Goal: Task Accomplishment & Management: Use online tool/utility

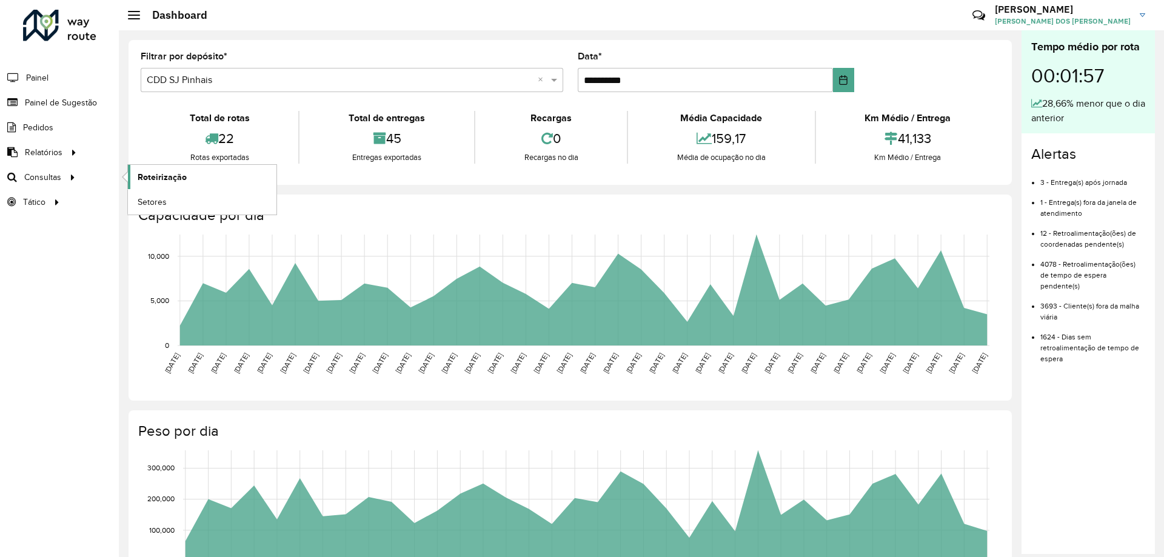
click at [210, 176] on link "Roteirização" at bounding box center [202, 177] width 149 height 24
click at [993, 52] on div "**********" at bounding box center [570, 112] width 883 height 145
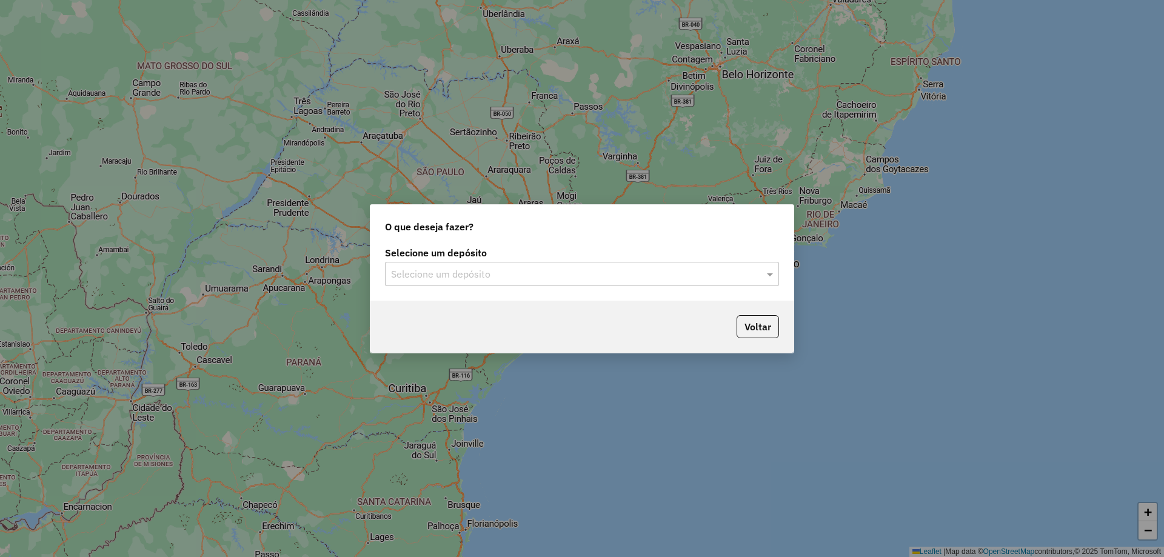
click at [532, 274] on input "text" at bounding box center [570, 274] width 358 height 15
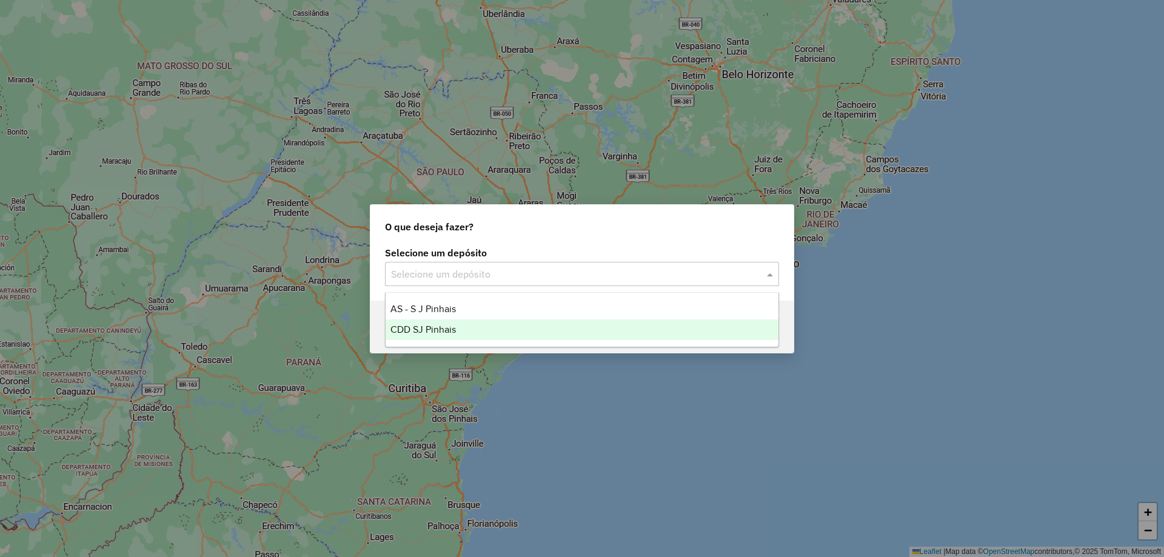
click at [464, 329] on div "CDD SJ Pinhais" at bounding box center [582, 329] width 393 height 21
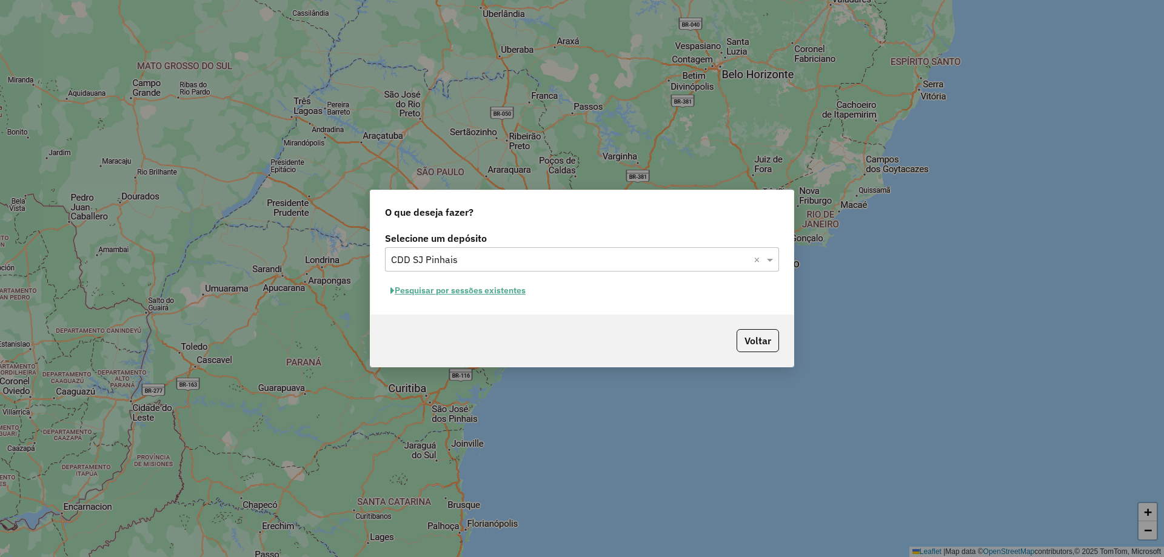
click at [449, 289] on button "Pesquisar por sessões existentes" at bounding box center [458, 290] width 146 height 19
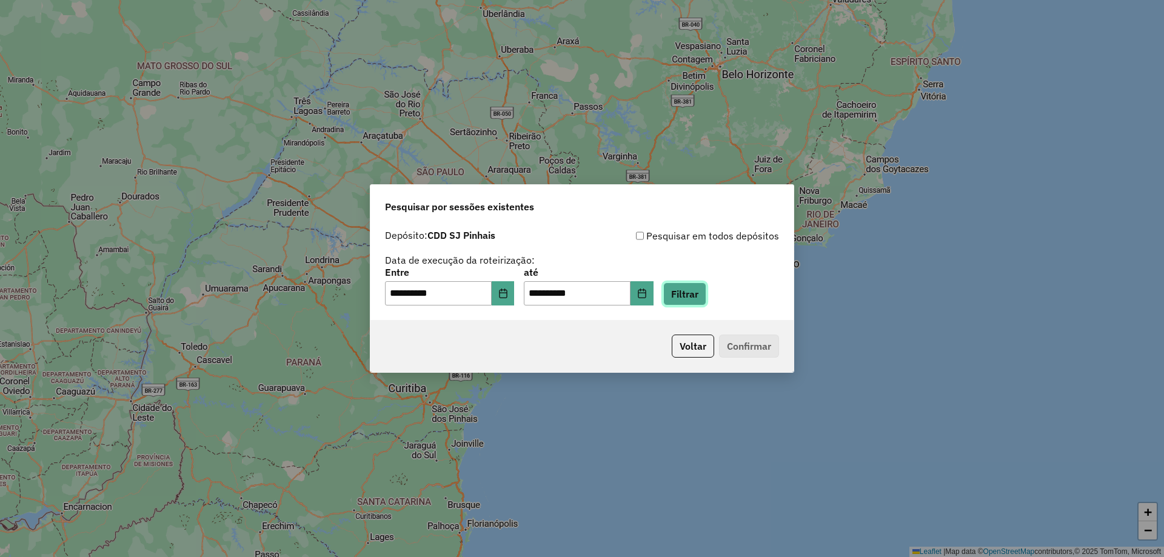
click at [706, 302] on button "Filtrar" at bounding box center [684, 293] width 43 height 23
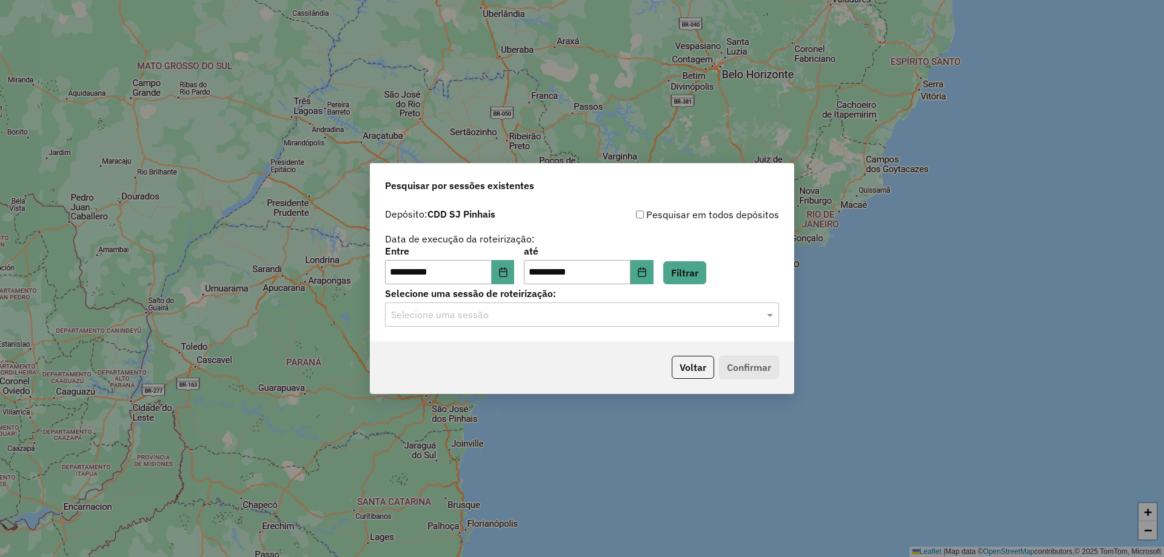
click at [563, 319] on input "text" at bounding box center [570, 315] width 358 height 15
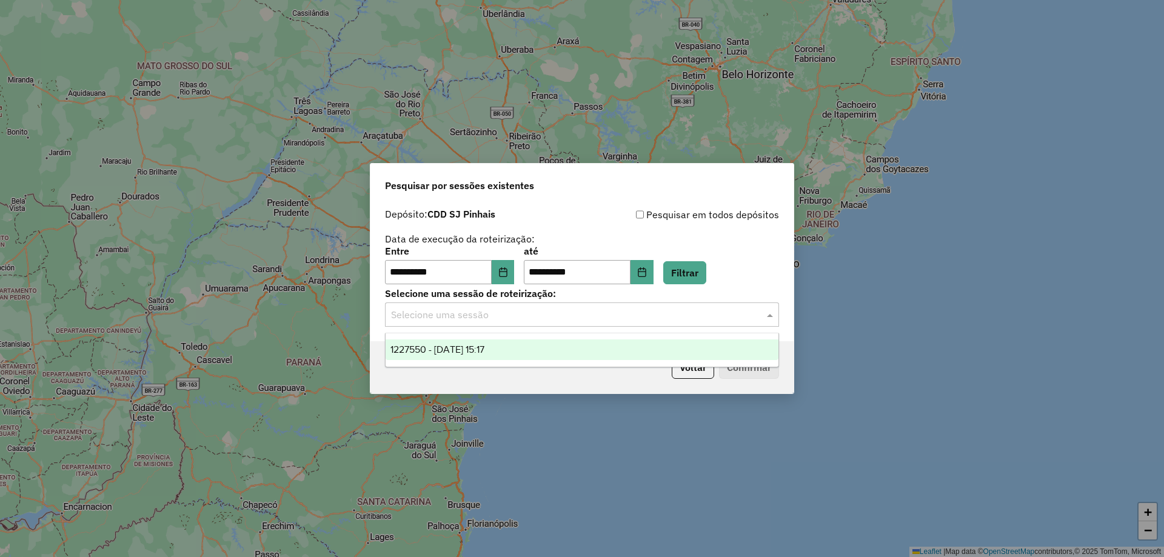
click at [489, 355] on div "1227550 - 11/08/2025 15:17" at bounding box center [582, 349] width 393 height 21
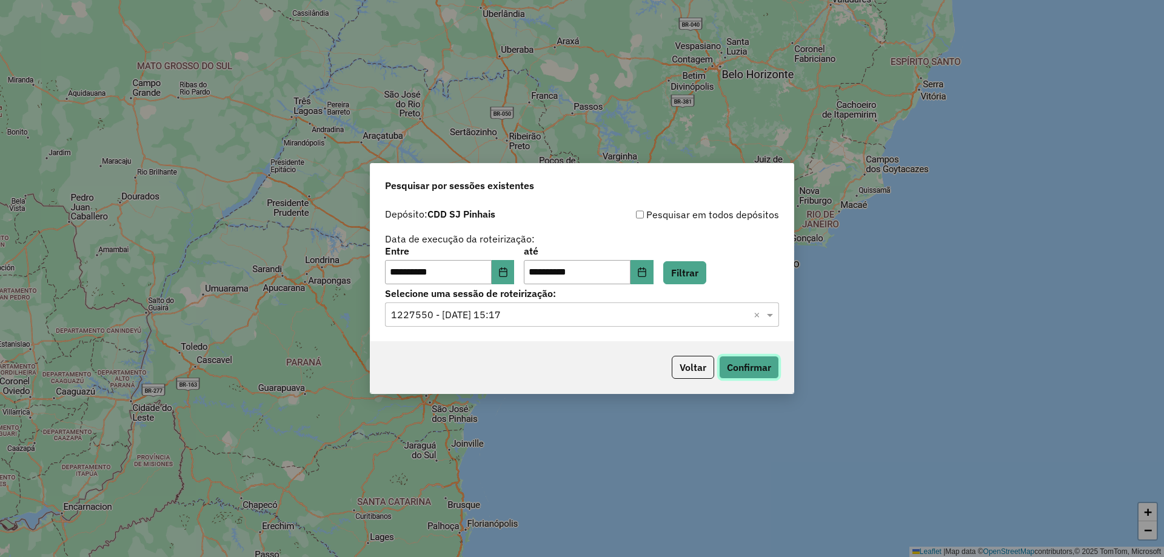
click at [743, 366] on button "Confirmar" at bounding box center [749, 367] width 60 height 23
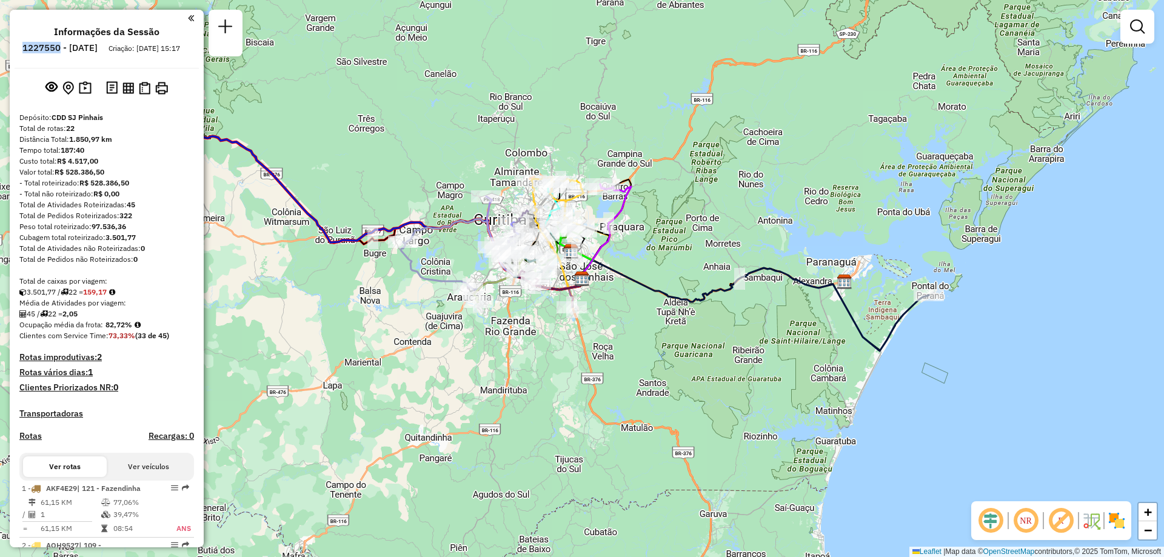
drag, startPoint x: 56, startPoint y: 49, endPoint x: 93, endPoint y: 52, distance: 37.7
click at [93, 52] on h6 "1227550 - [DATE]" at bounding box center [59, 47] width 75 height 11
copy h6 "1227550"
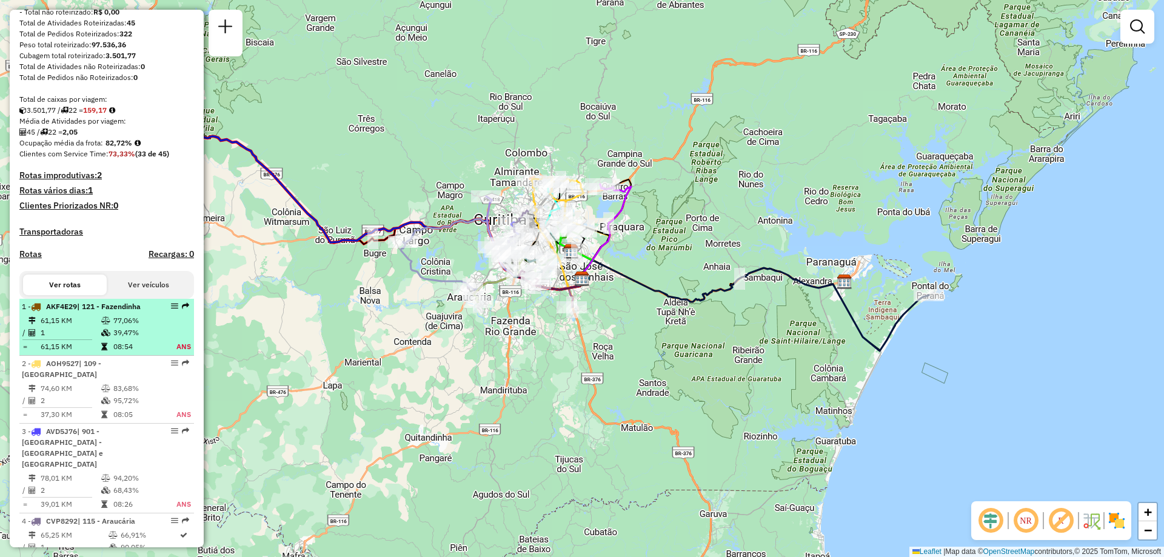
click at [129, 327] on td "77,06%" at bounding box center [138, 321] width 50 height 12
select select "**********"
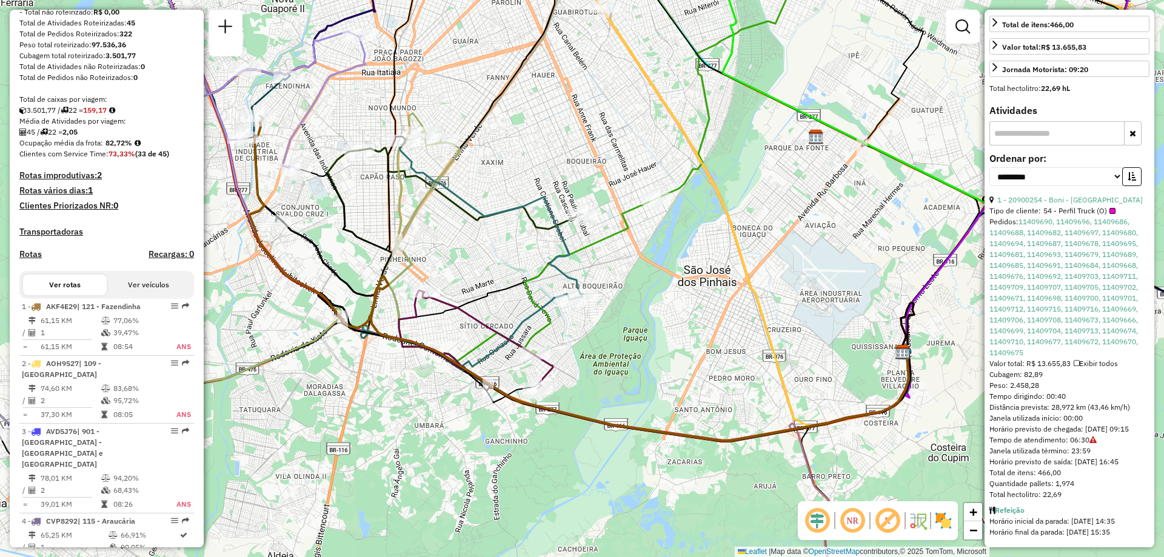
scroll to position [303, 0]
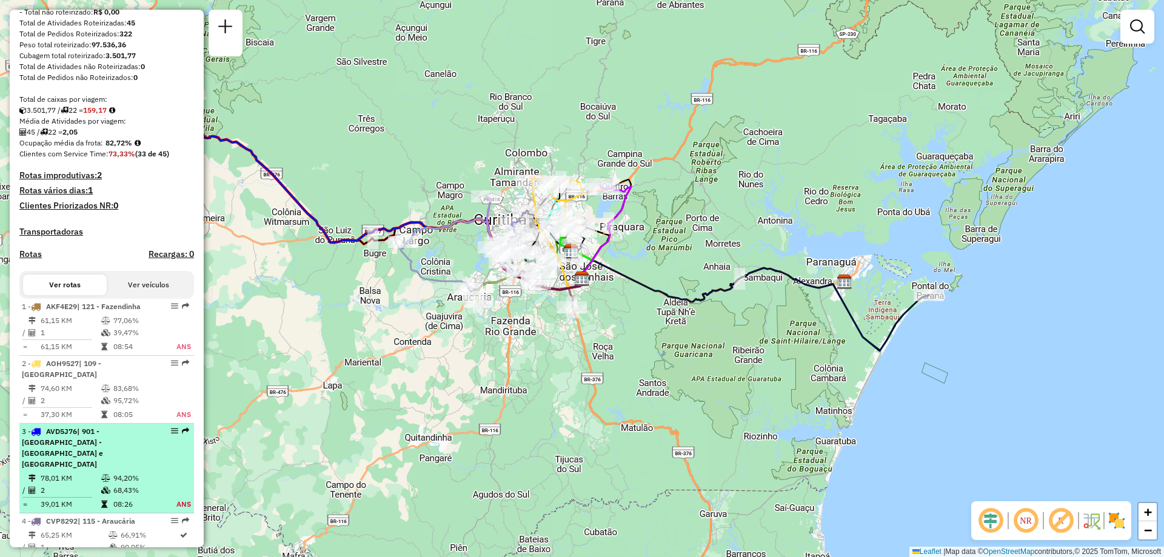
scroll to position [242, 0]
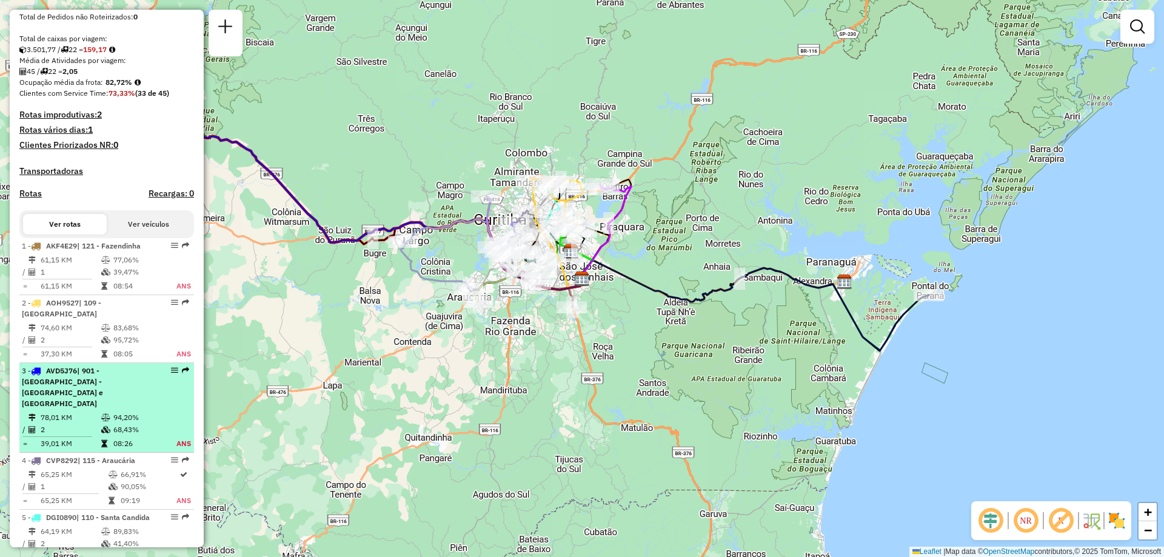
click at [80, 412] on td "78,01 KM" at bounding box center [70, 418] width 61 height 12
select select "**********"
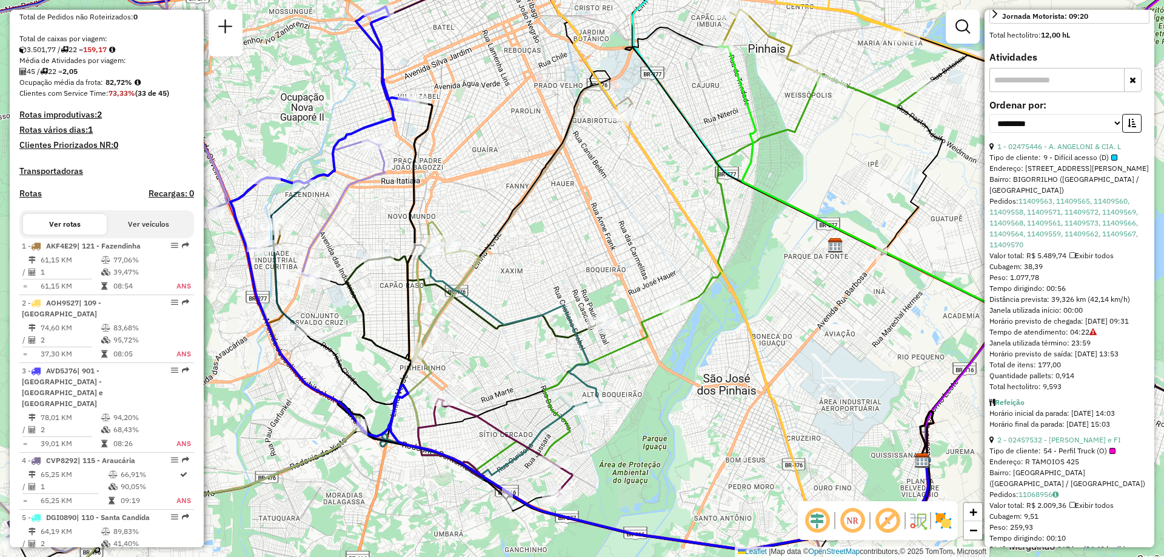
scroll to position [539, 0]
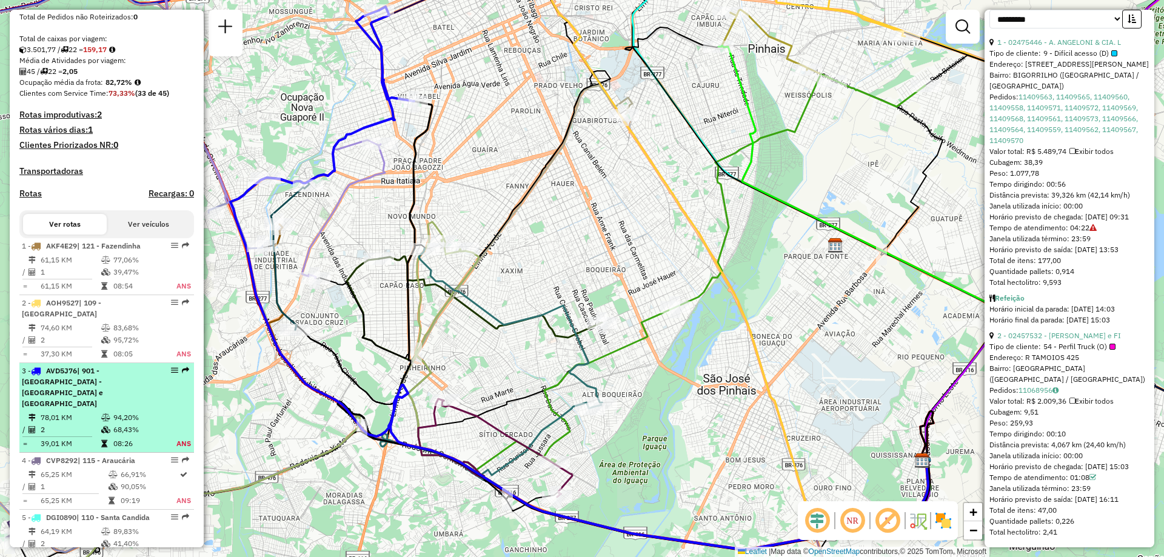
click at [97, 412] on td "78,01 KM" at bounding box center [70, 418] width 61 height 12
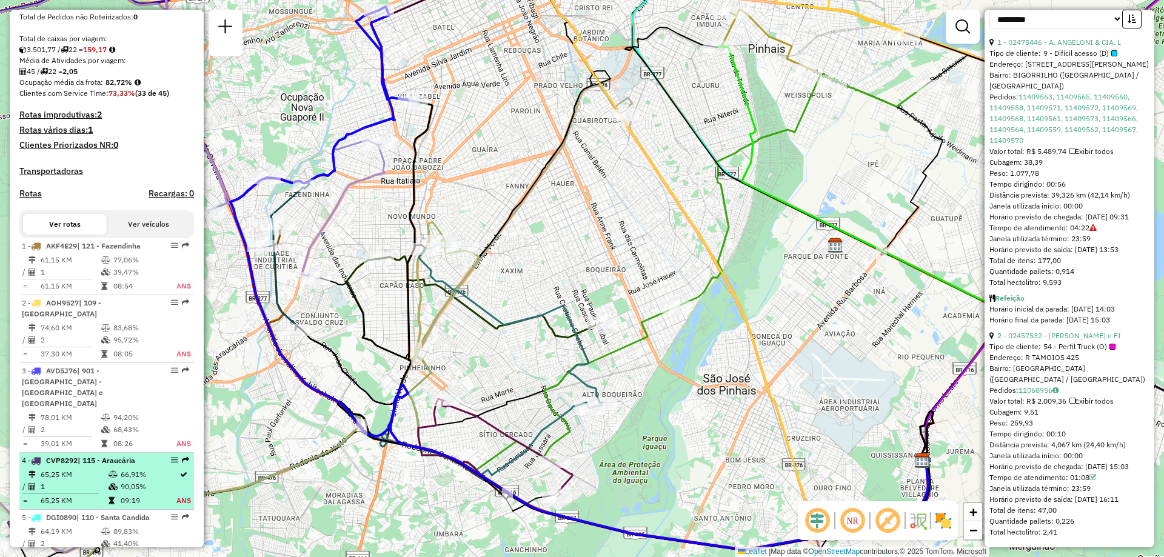
click at [90, 481] on td "1" at bounding box center [74, 487] width 68 height 12
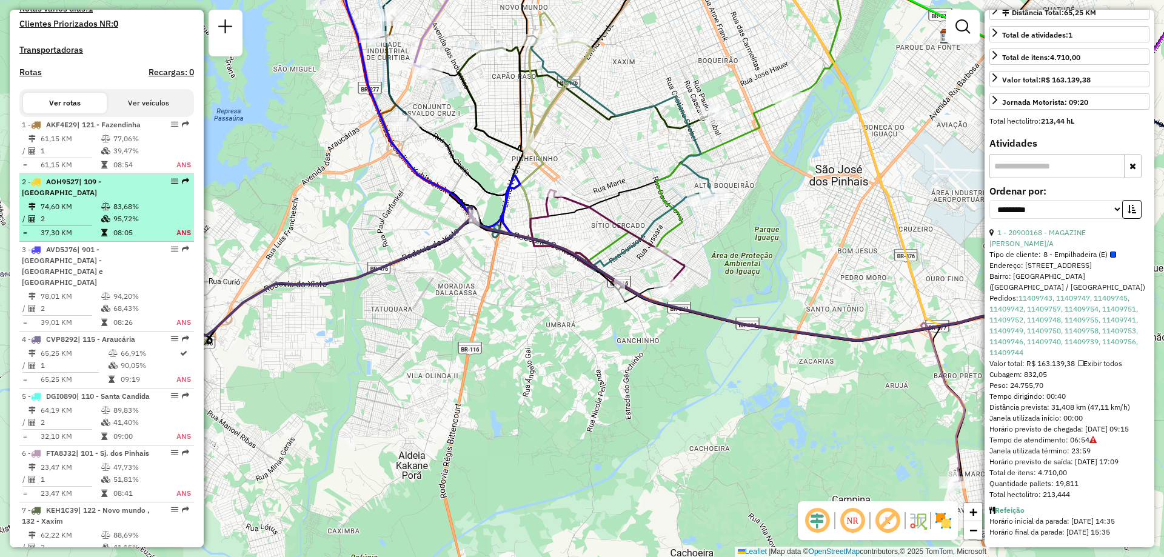
scroll to position [424, 0]
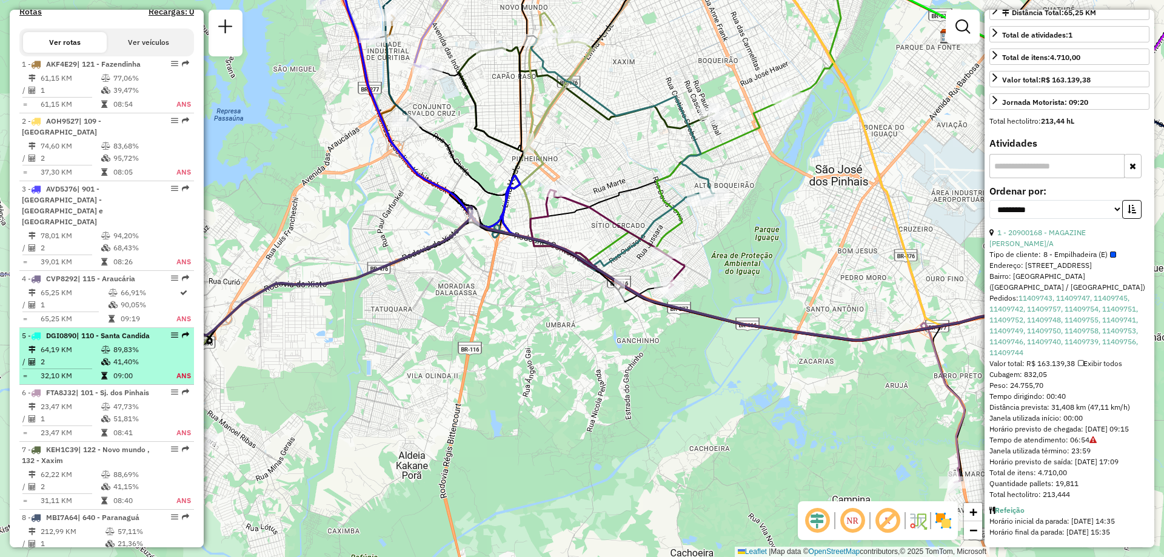
click at [81, 330] on div "5 - DGI0890 | 110 - Santa Candida" at bounding box center [86, 335] width 129 height 11
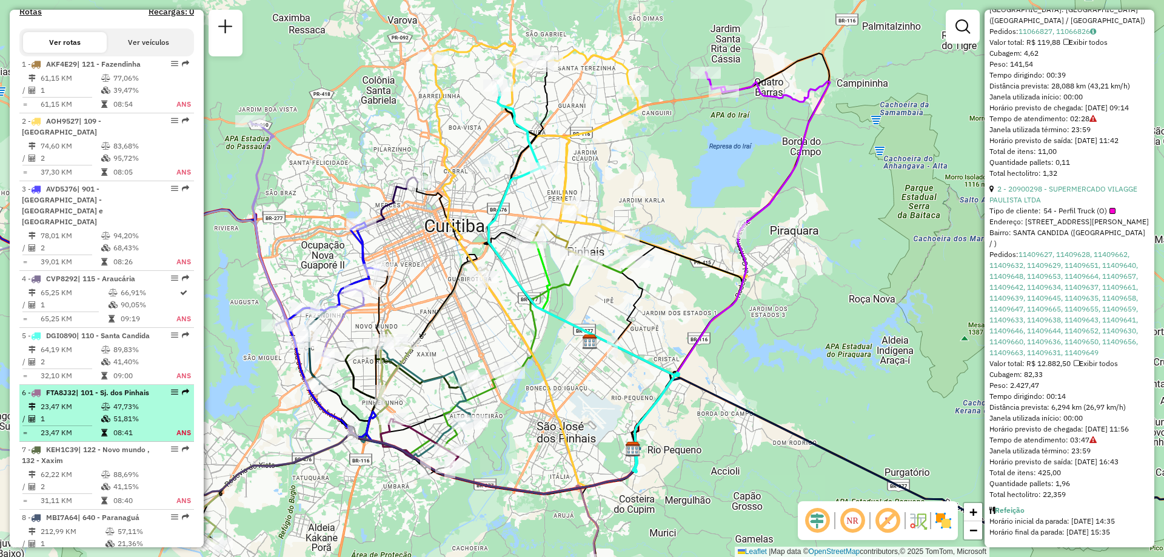
scroll to position [546, 0]
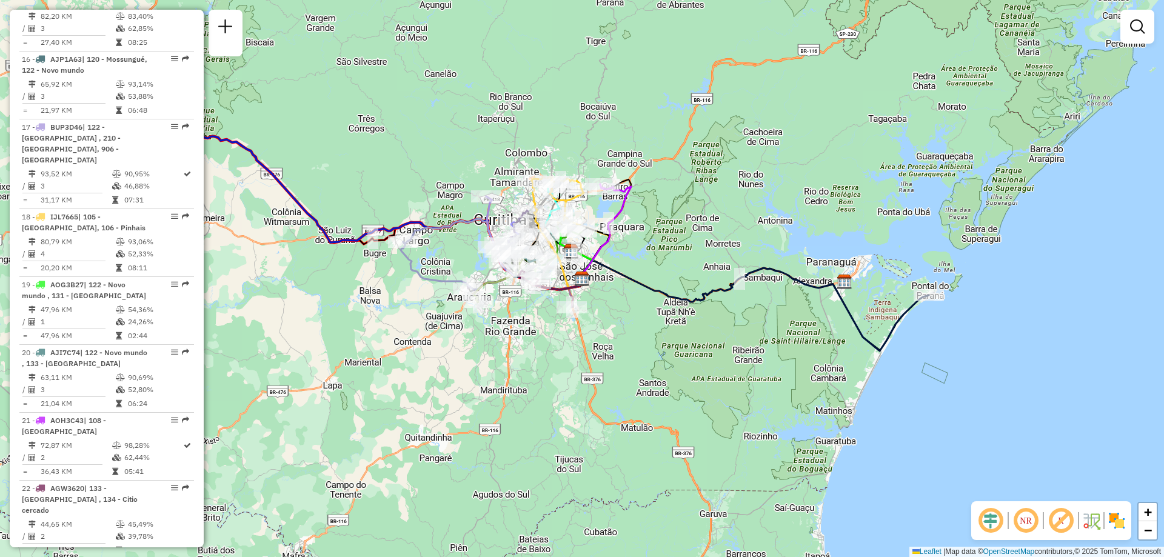
scroll to position [872, 0]
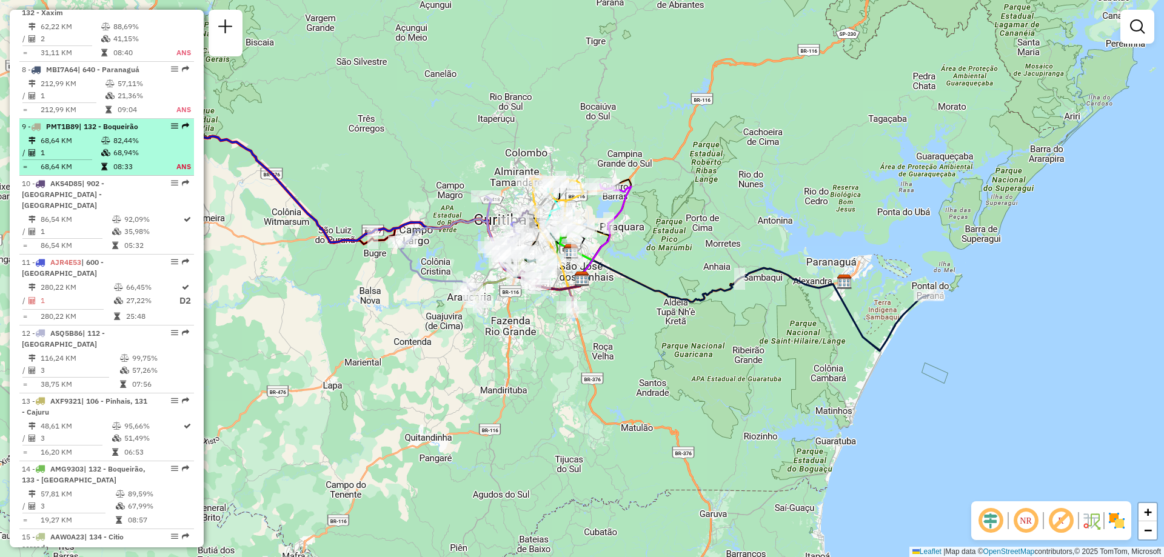
click at [162, 148] on td at bounding box center [176, 153] width 29 height 12
select select "**********"
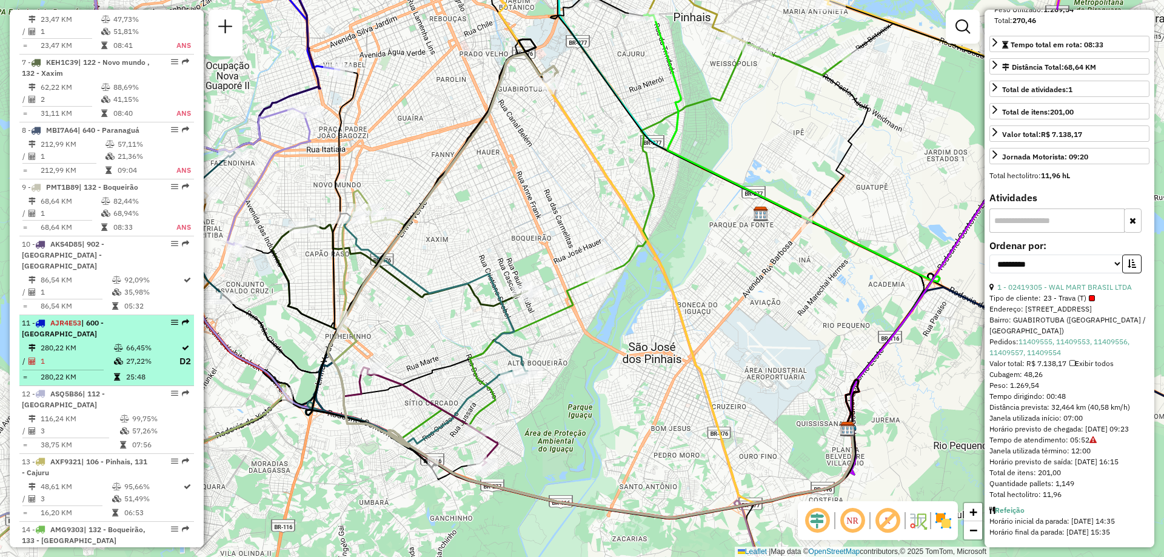
scroll to position [751, 0]
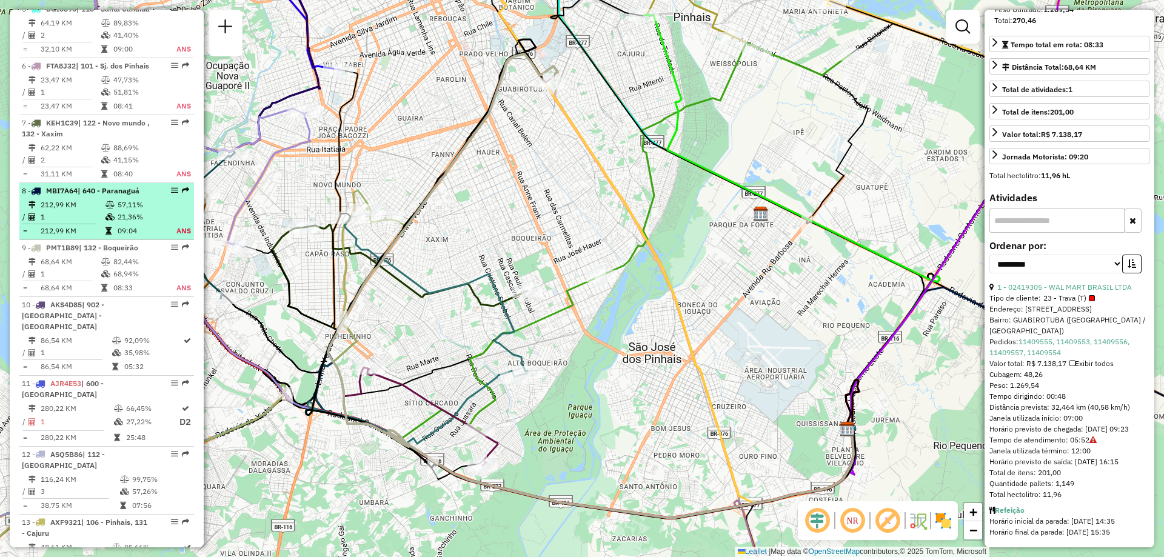
click at [122, 218] on td "21,36%" at bounding box center [140, 217] width 47 height 12
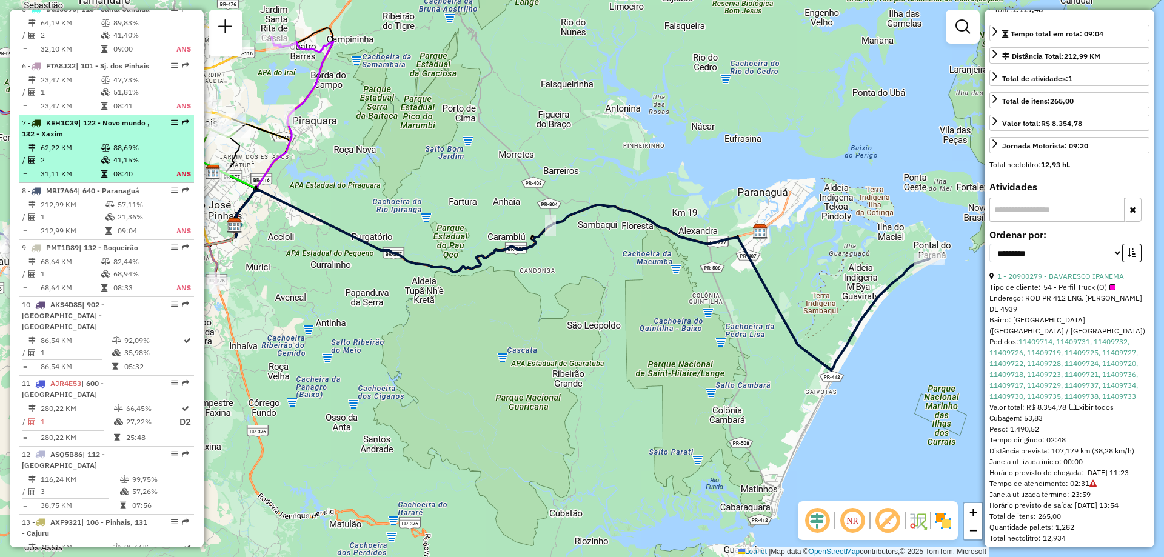
click at [155, 152] on td "88,69%" at bounding box center [138, 148] width 50 height 12
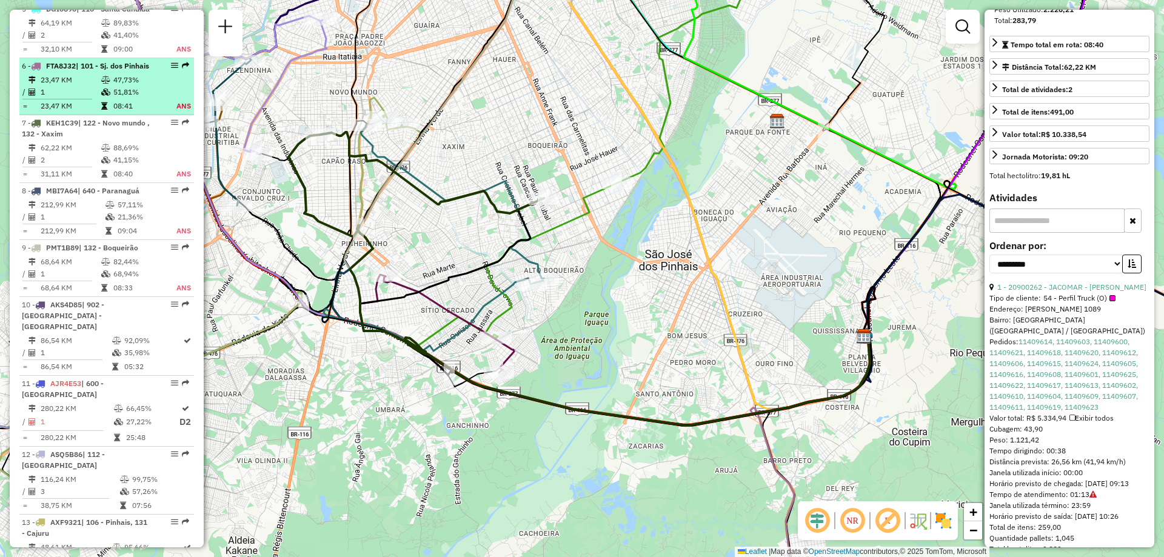
click at [118, 81] on td "47,73%" at bounding box center [138, 80] width 50 height 12
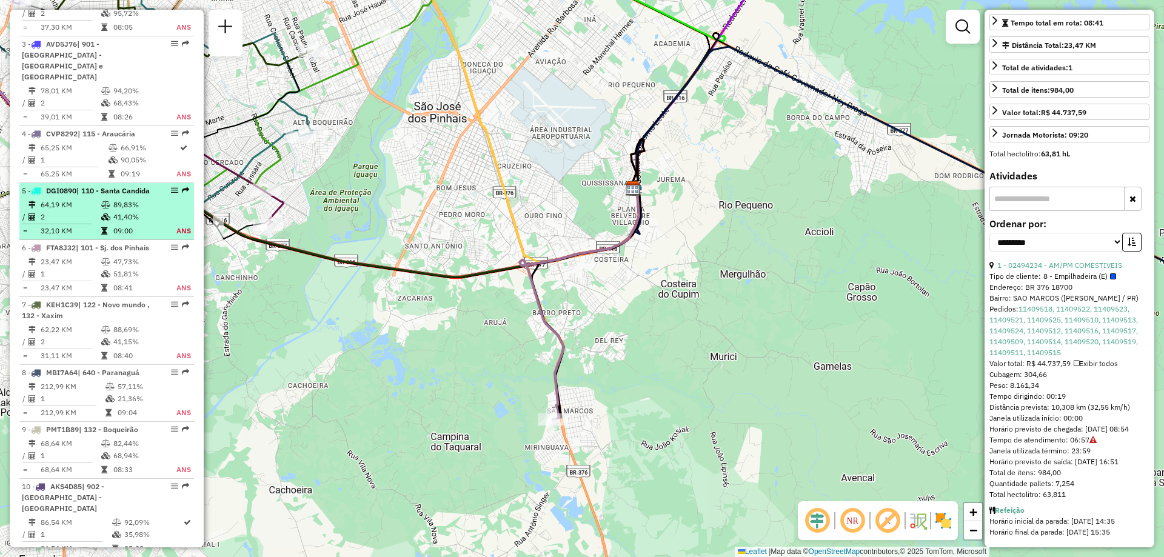
scroll to position [327, 0]
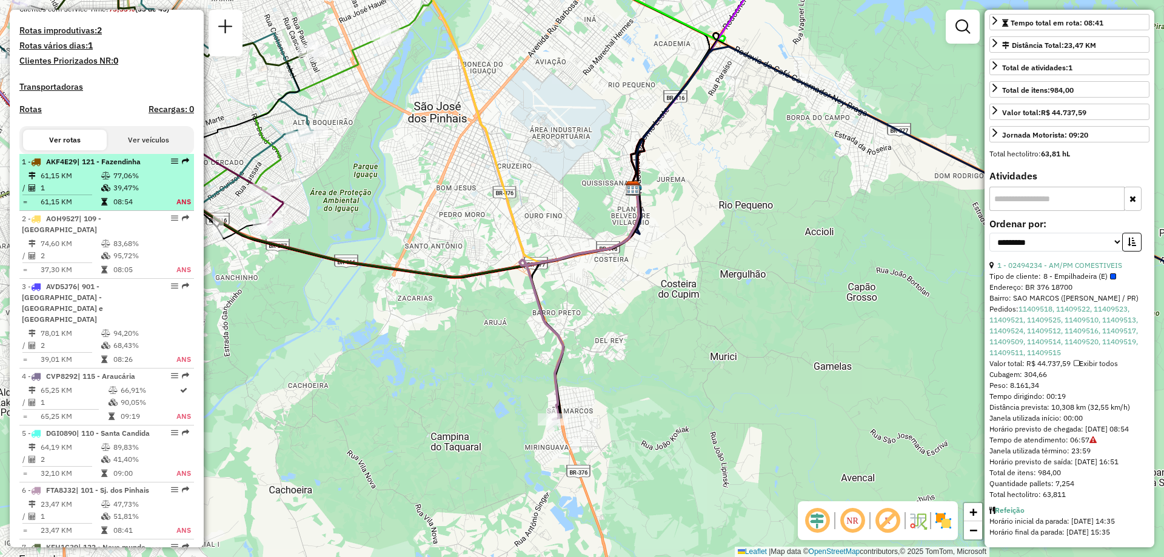
click at [141, 193] on td "39,47%" at bounding box center [138, 188] width 50 height 12
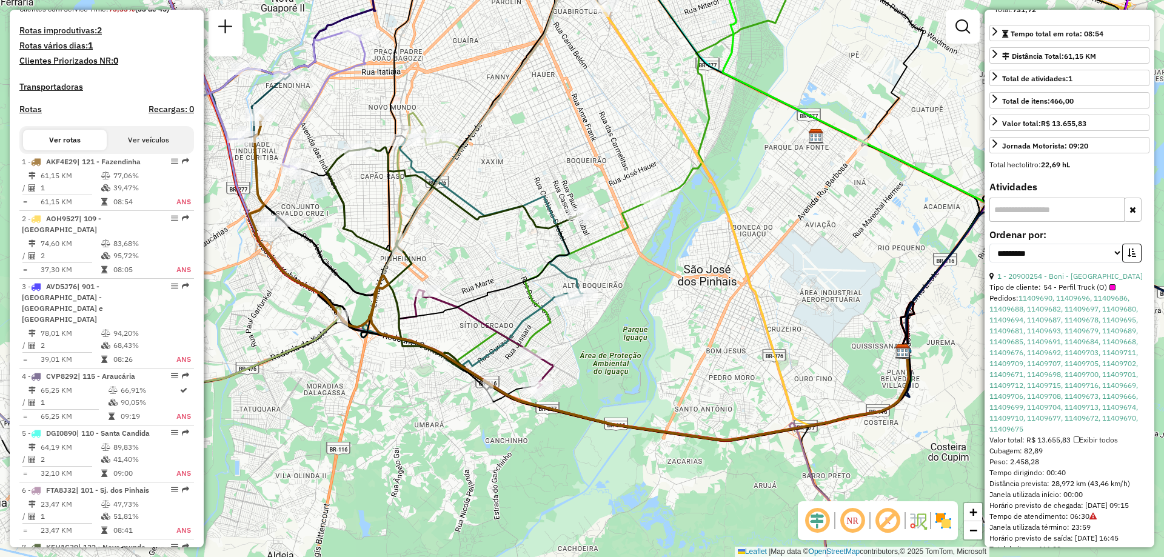
scroll to position [359, 0]
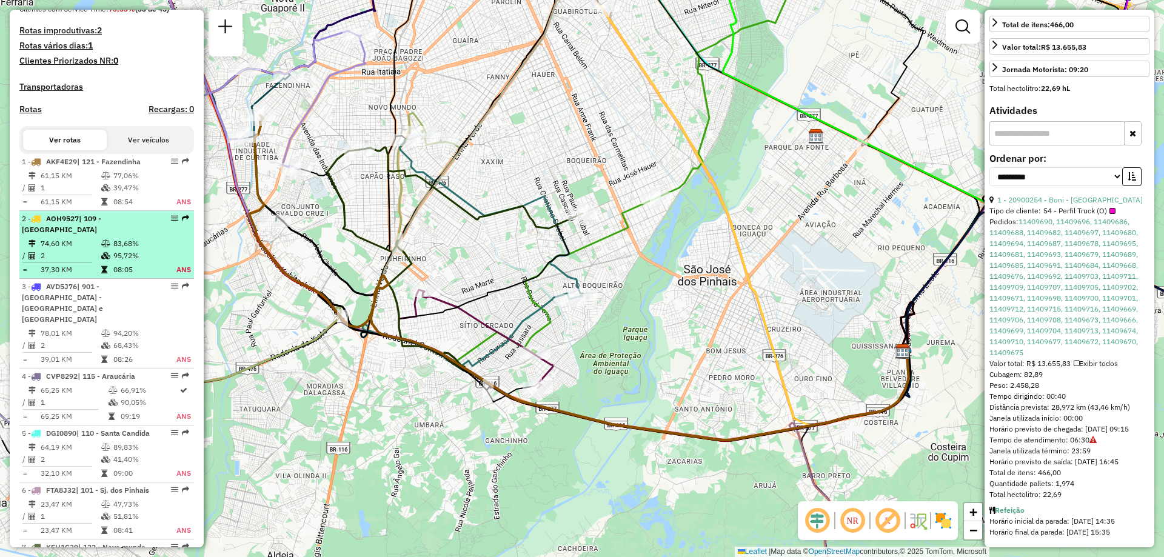
click at [134, 243] on td "83,68%" at bounding box center [138, 244] width 50 height 12
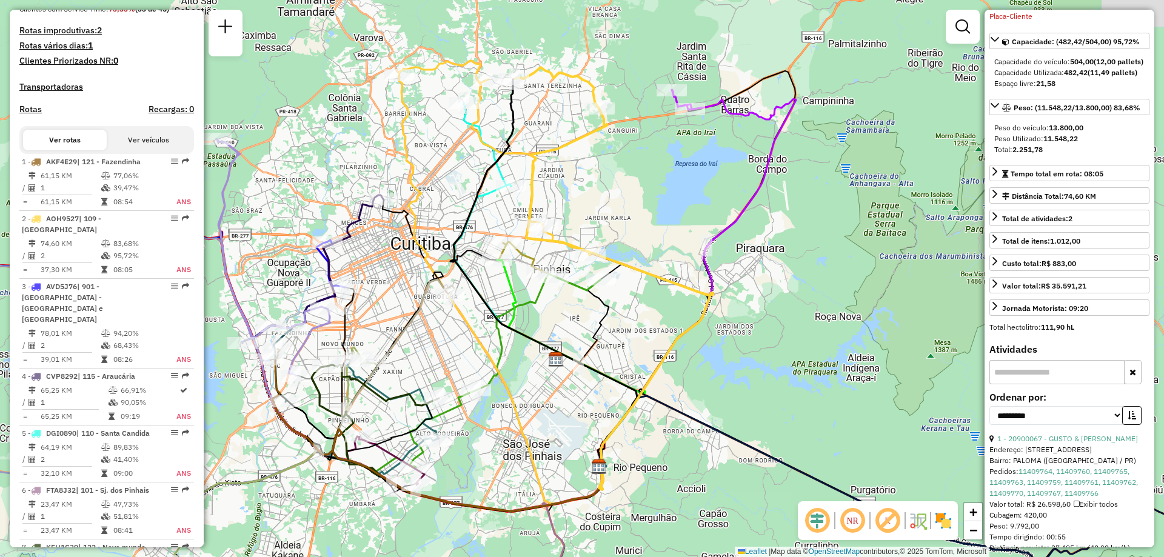
scroll to position [0, 0]
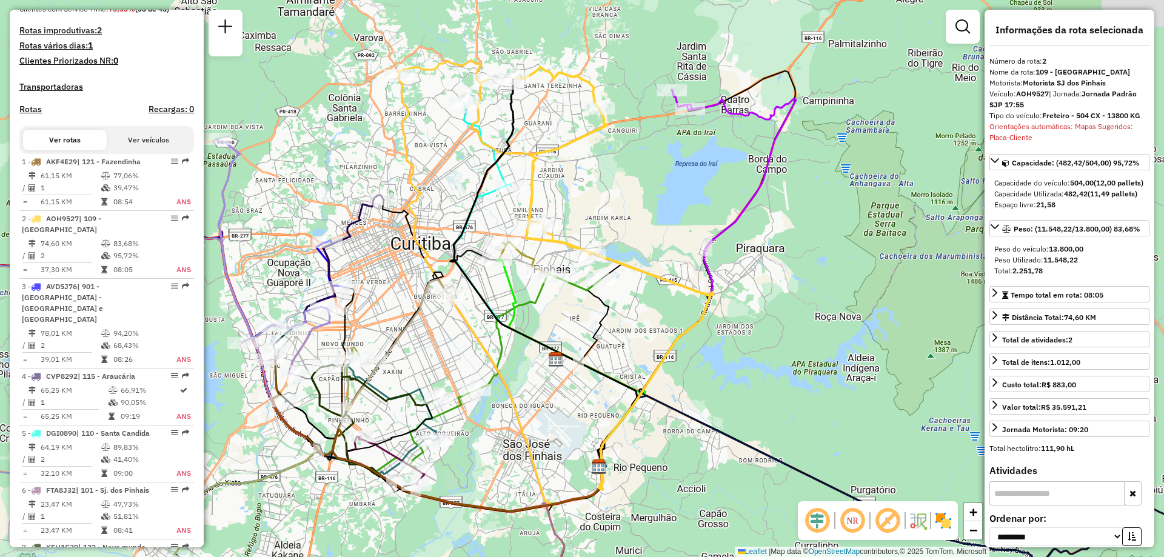
click at [1040, 72] on strong "109 - [GEOGRAPHIC_DATA]" at bounding box center [1082, 71] width 95 height 9
drag, startPoint x: 1039, startPoint y: 68, endPoint x: 1051, endPoint y: 75, distance: 13.8
click at [1051, 75] on strong "109 - [GEOGRAPHIC_DATA]" at bounding box center [1082, 71] width 95 height 9
copy strong "109"
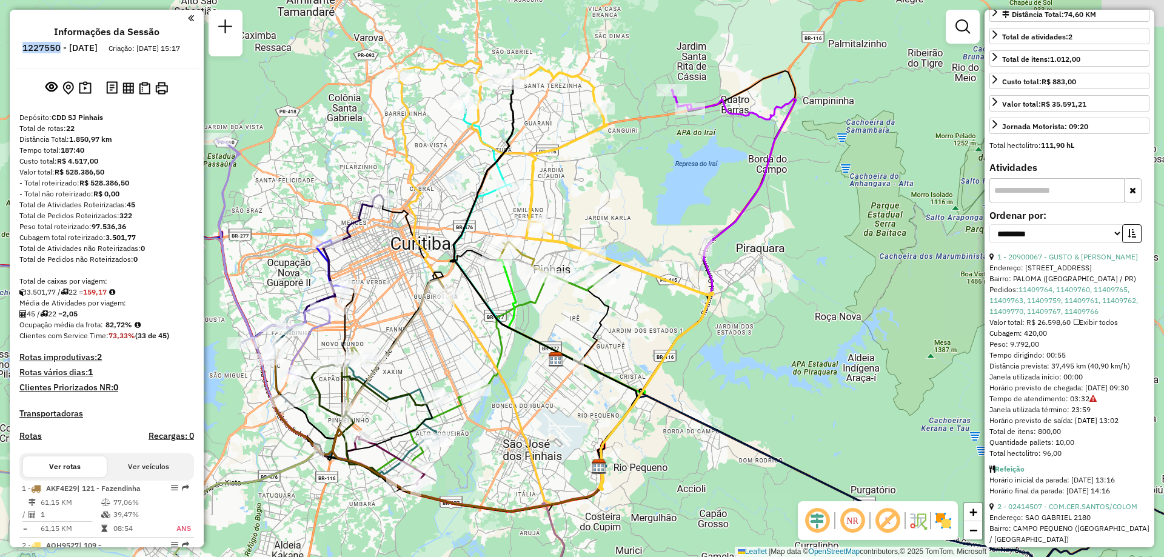
drag, startPoint x: 53, startPoint y: 50, endPoint x: 93, endPoint y: 51, distance: 39.4
click at [93, 51] on li "1227550 - [DATE]" at bounding box center [59, 50] width 81 height 16
copy h6 "1227550"
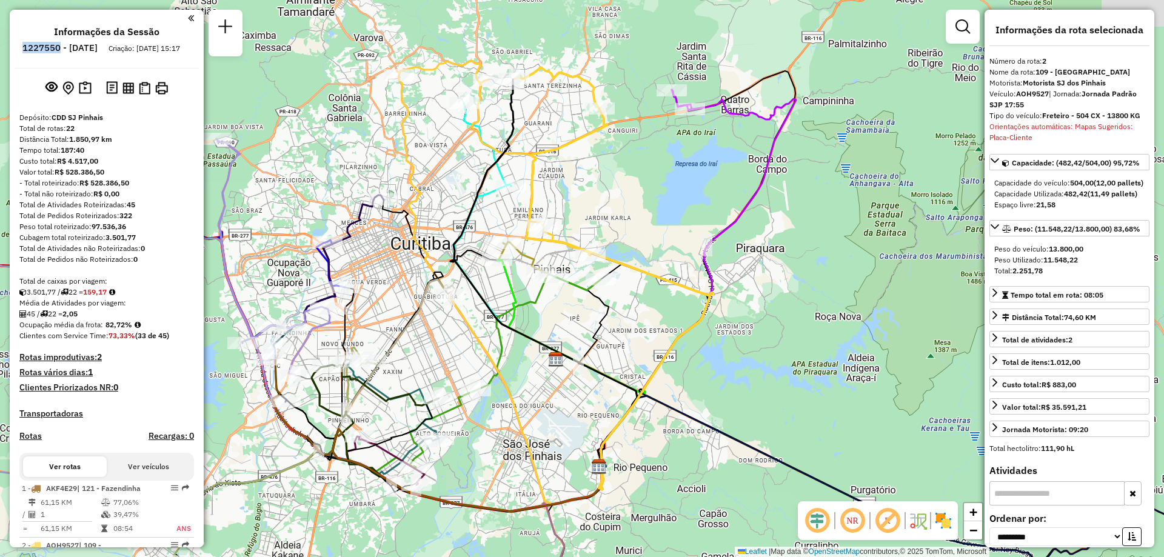
scroll to position [242, 0]
